Goal: Find specific fact: Find specific fact

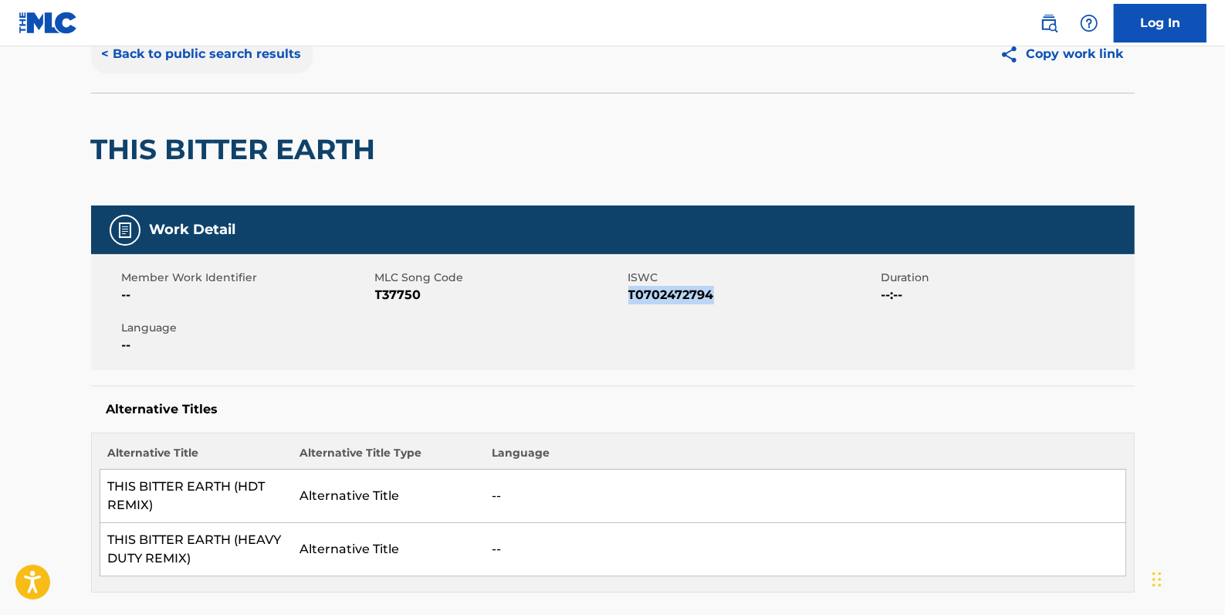
click at [206, 56] on button "< Back to public search results" at bounding box center [202, 54] width 222 height 39
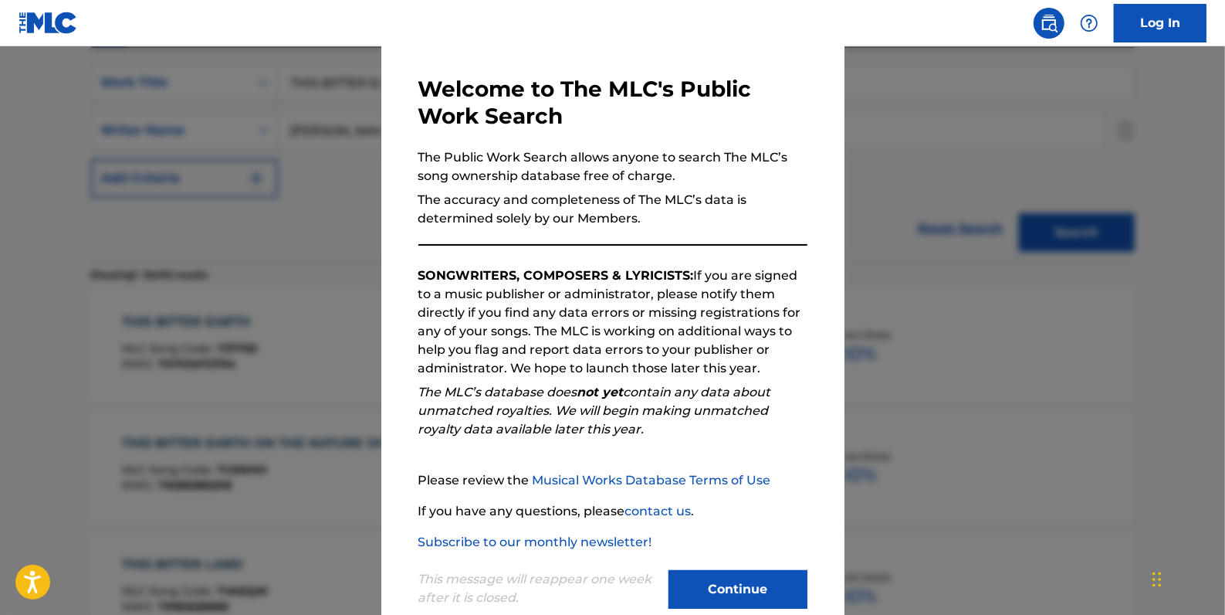
scroll to position [91, 0]
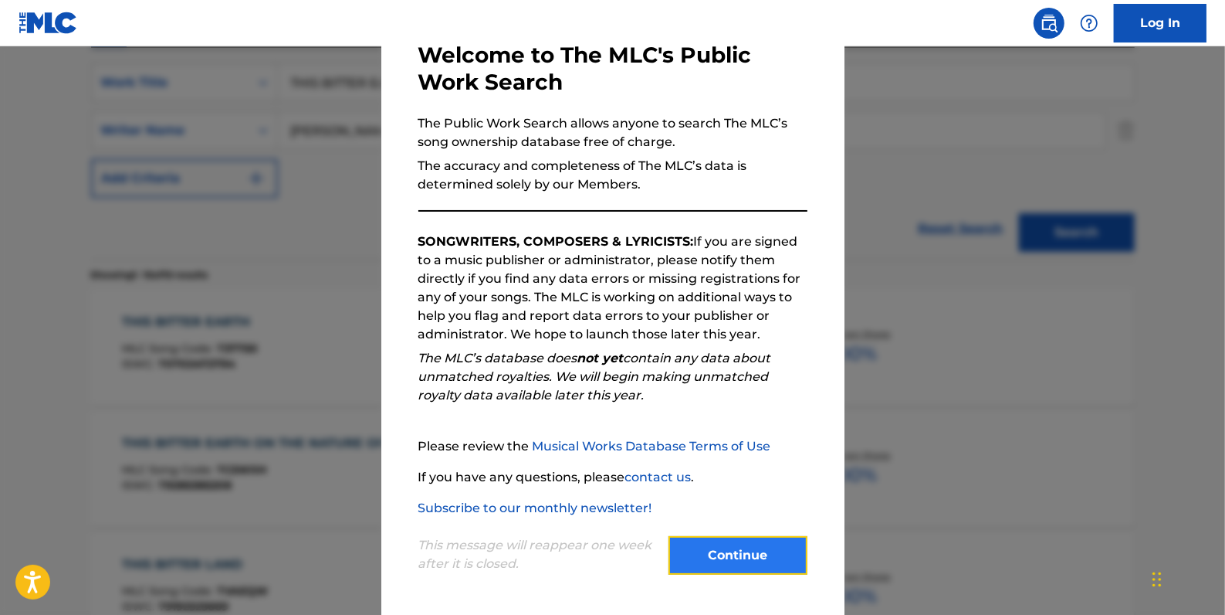
click at [757, 550] on button "Continue" at bounding box center [738, 555] width 139 height 39
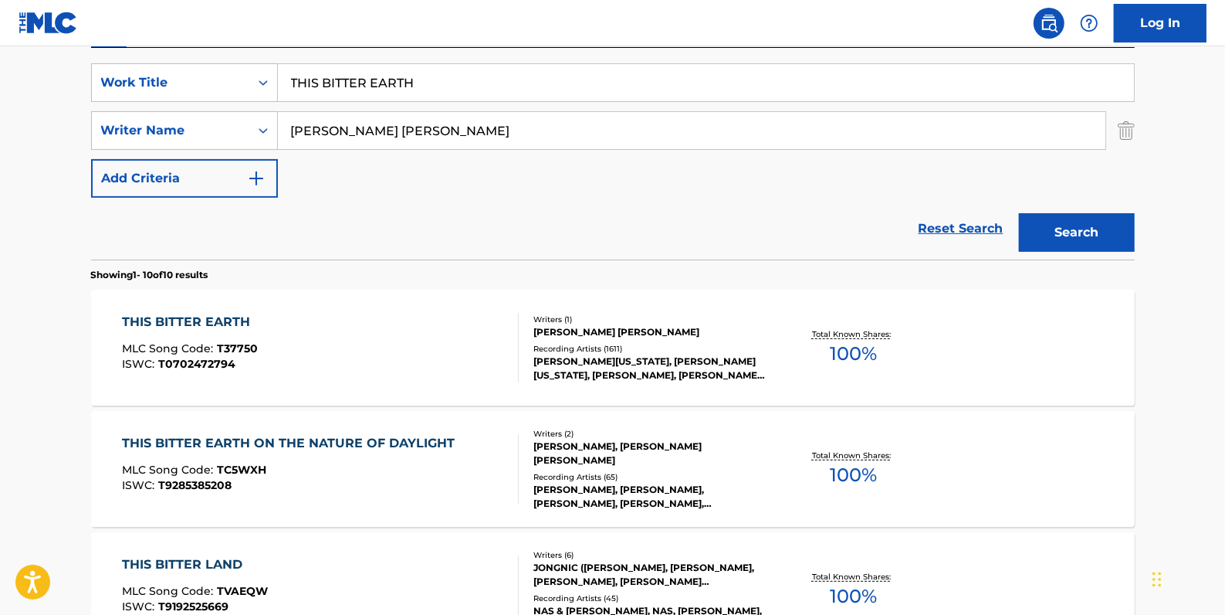
click at [394, 304] on div "THIS BITTER EARTH MLC Song Code : T37750 ISWC : T0702472794 Writers ( 1 ) [PERS…" at bounding box center [613, 348] width 1044 height 116
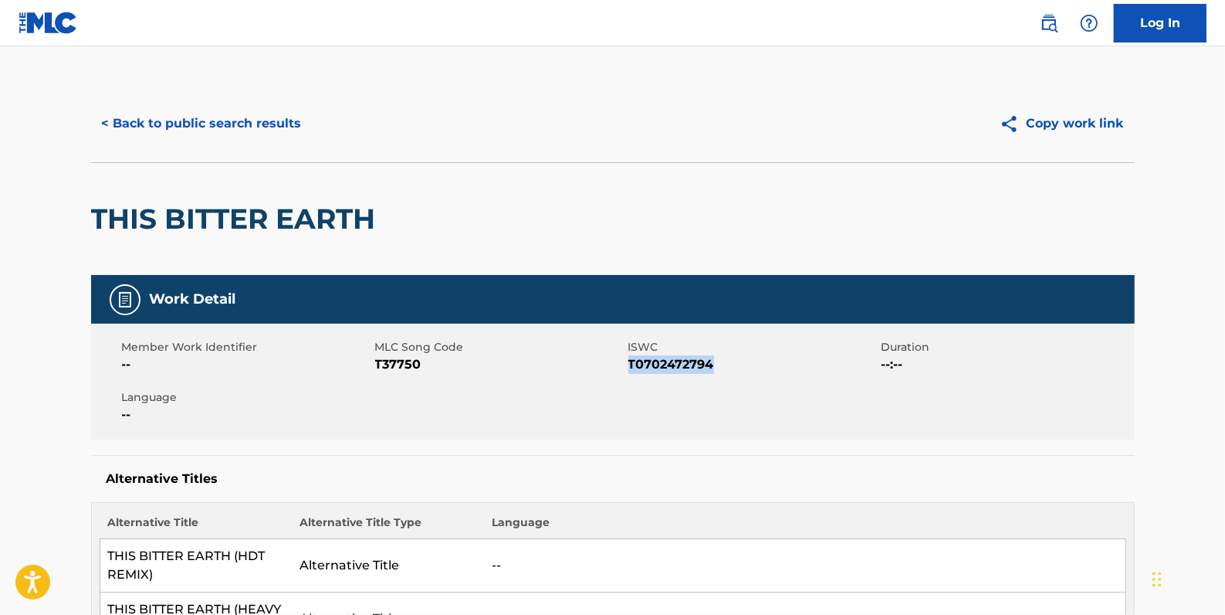
drag, startPoint x: 724, startPoint y: 361, endPoint x: 632, endPoint y: 358, distance: 92.7
click at [632, 358] on span "T0702472794" at bounding box center [753, 364] width 249 height 19
drag, startPoint x: 632, startPoint y: 358, endPoint x: 640, endPoint y: 364, distance: 10.1
copy span "T0702472794"
